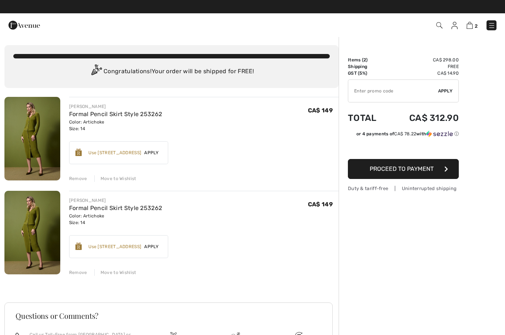
click at [87, 274] on div "Remove Move to Wishlist" at bounding box center [204, 272] width 270 height 8
click at [85, 272] on div "Remove" at bounding box center [78, 272] width 18 height 7
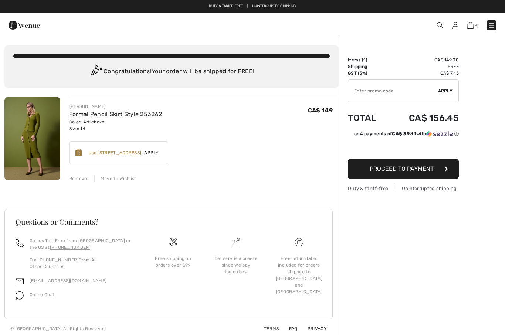
click at [441, 28] on img at bounding box center [440, 25] width 6 height 6
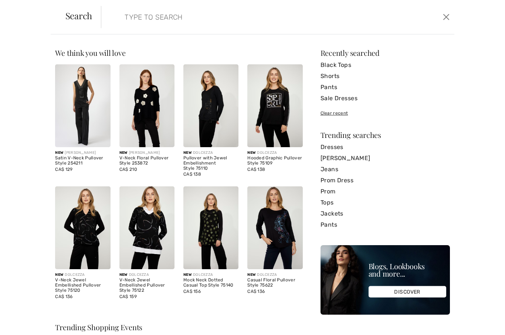
click at [197, 16] on input "search" at bounding box center [239, 17] width 241 height 22
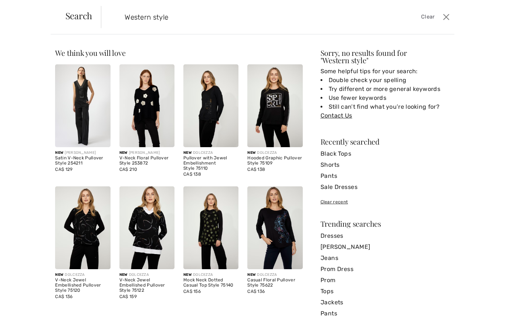
type input "Western style"
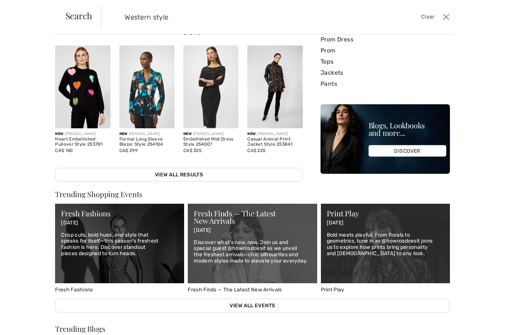
scroll to position [143, 0]
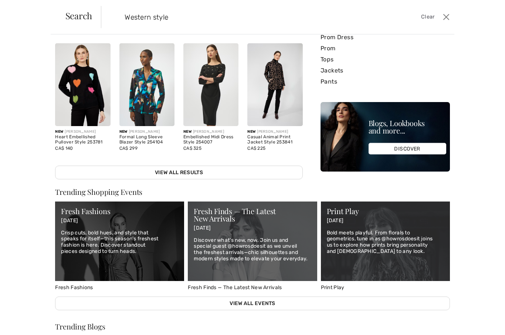
click at [170, 174] on link "View All Results" at bounding box center [178, 173] width 247 height 14
click at [169, 174] on link "View All Results" at bounding box center [178, 173] width 247 height 14
click at [78, 212] on div "Fresh Fashions" at bounding box center [119, 210] width 117 height 7
click at [81, 211] on div "Fresh Fashions" at bounding box center [119, 210] width 117 height 7
click at [78, 210] on div "Fresh Fashions" at bounding box center [119, 210] width 117 height 7
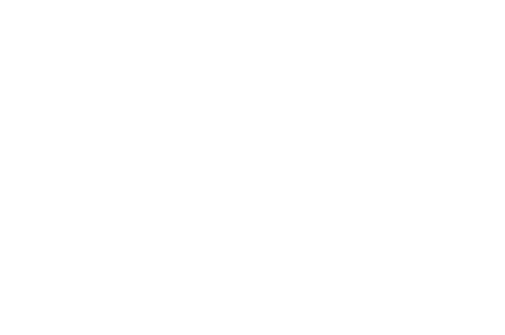
click at [382, 102] on body "We value your privacy We use cookies to enhance your browsing experience, serve…" at bounding box center [252, 167] width 505 height 335
checkbox input "true"
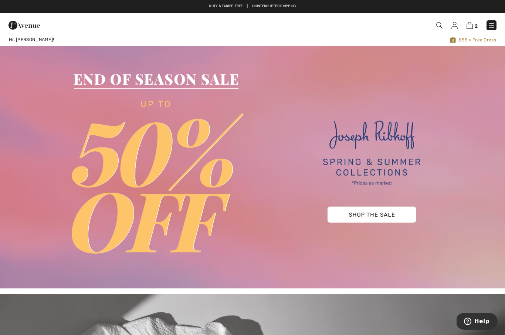
click at [471, 28] on img at bounding box center [470, 25] width 6 height 7
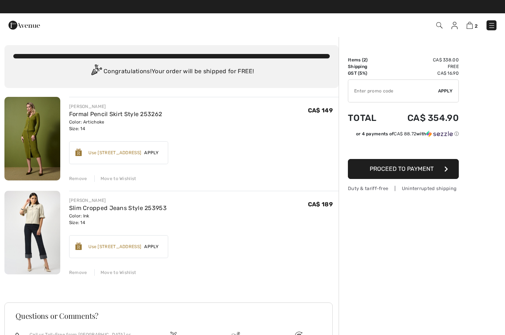
click at [113, 249] on div "Use [STREET_ADDRESS]" at bounding box center [114, 246] width 53 height 7
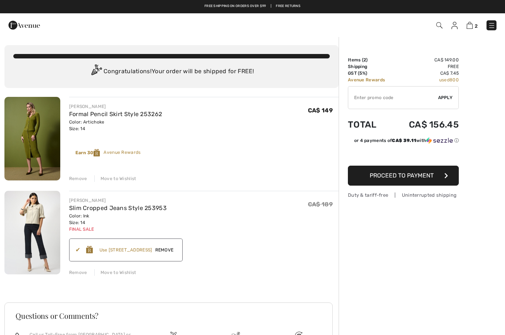
click at [36, 244] on img at bounding box center [32, 233] width 56 height 84
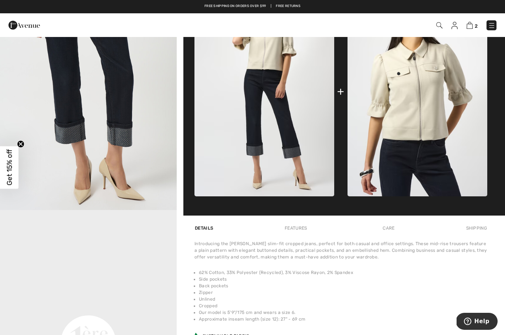
scroll to position [355, 0]
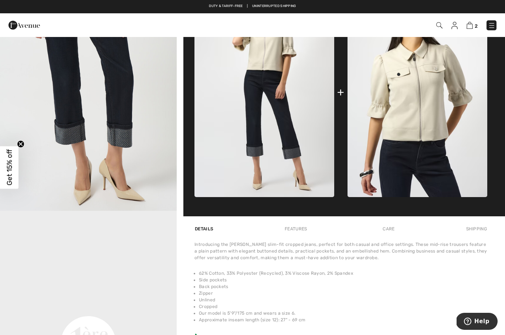
click at [472, 26] on img at bounding box center [470, 25] width 6 height 7
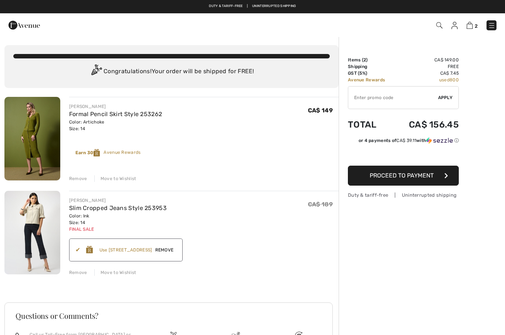
click at [425, 177] on span "Proceed to Payment" at bounding box center [402, 175] width 64 height 7
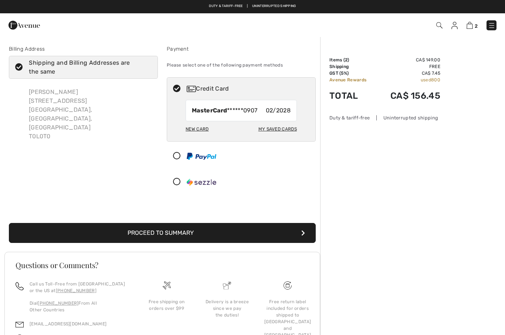
click at [193, 231] on button "Proceed to Summary" at bounding box center [162, 233] width 307 height 20
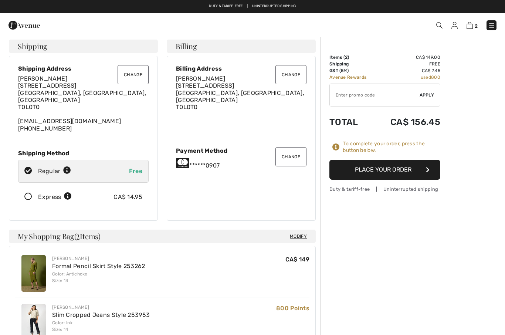
scroll to position [4, 0]
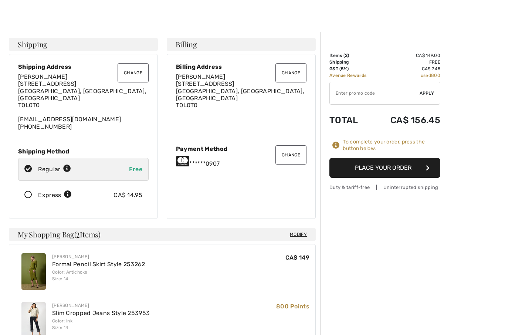
click at [400, 167] on button "Place Your Order" at bounding box center [385, 168] width 111 height 20
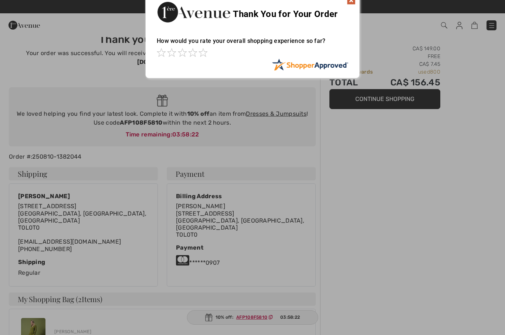
scroll to position [11, 0]
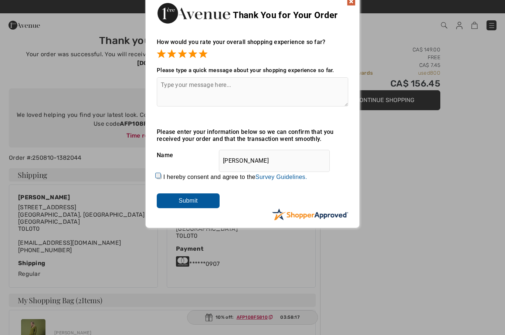
click at [199, 205] on input "Submit" at bounding box center [188, 200] width 63 height 15
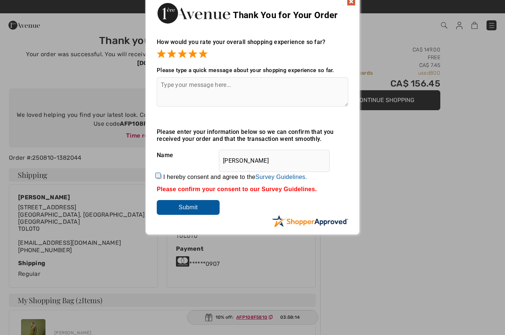
click at [168, 180] on label "I hereby consent and agree to the By submitting a review, you grant permission …" at bounding box center [235, 177] width 144 height 7
click at [162, 179] on input "I hereby consent and agree to the By submitting a review, you grant permission …" at bounding box center [159, 176] width 5 height 5
checkbox input "true"
click at [194, 209] on input "Submit" at bounding box center [188, 207] width 63 height 15
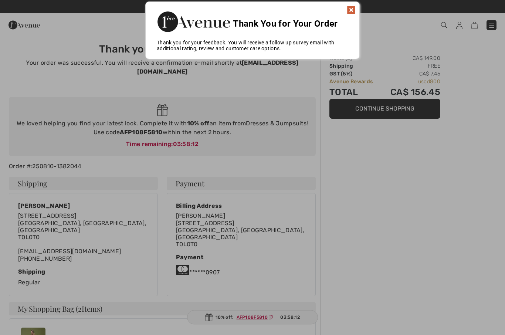
scroll to position [0, 0]
